Goal: Task Accomplishment & Management: Manage account settings

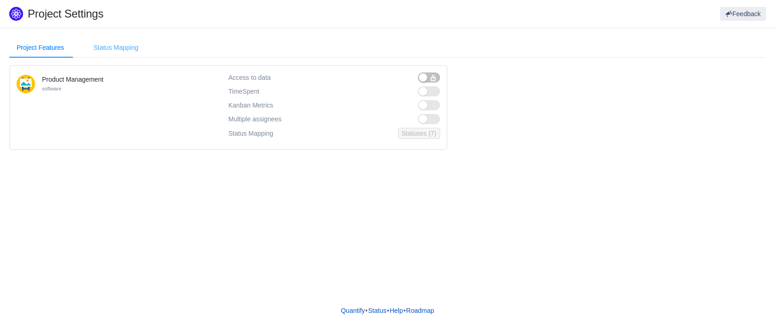
click at [133, 51] on div "Status Mapping" at bounding box center [116, 47] width 60 height 21
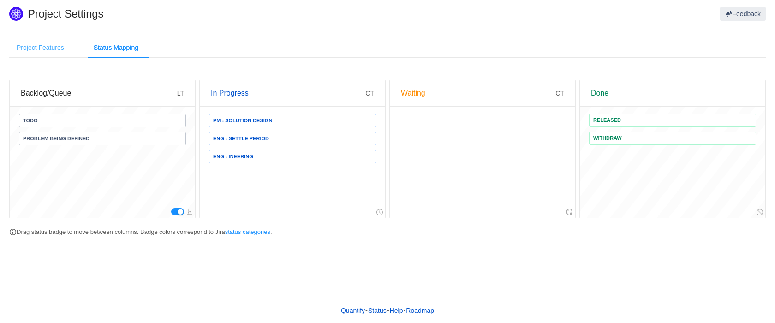
click at [44, 46] on div "Project Features" at bounding box center [40, 47] width 62 height 21
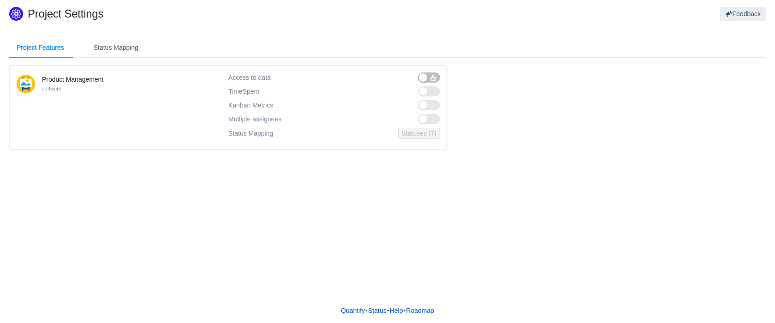
click at [428, 79] on button "button" at bounding box center [429, 77] width 22 height 10
click at [433, 122] on button "button" at bounding box center [429, 119] width 22 height 10
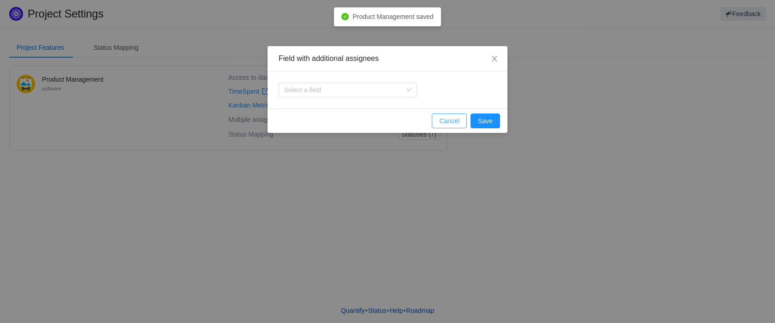
click at [456, 120] on button "Cancel" at bounding box center [449, 120] width 35 height 15
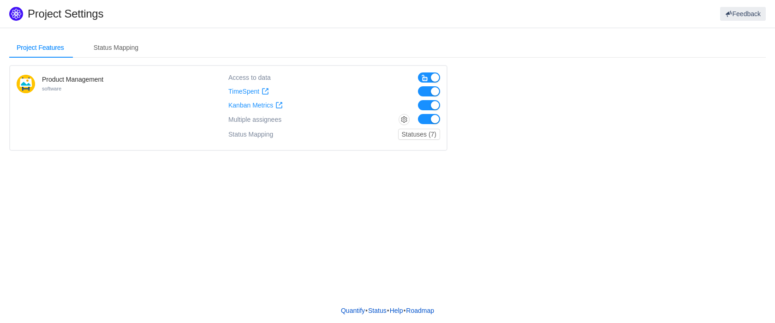
click at [430, 79] on button "button" at bounding box center [429, 77] width 22 height 10
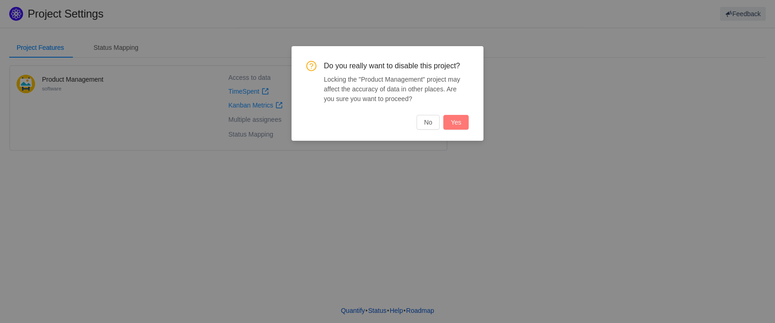
click at [458, 127] on button "Yes" at bounding box center [455, 122] width 25 height 15
